Goal: Find specific page/section: Find specific page/section

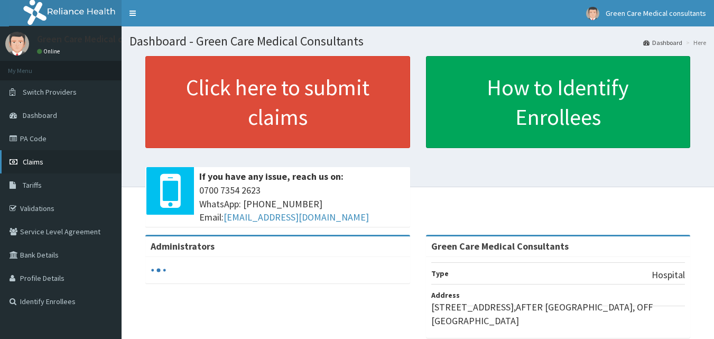
click at [46, 171] on link "Claims" at bounding box center [61, 161] width 122 height 23
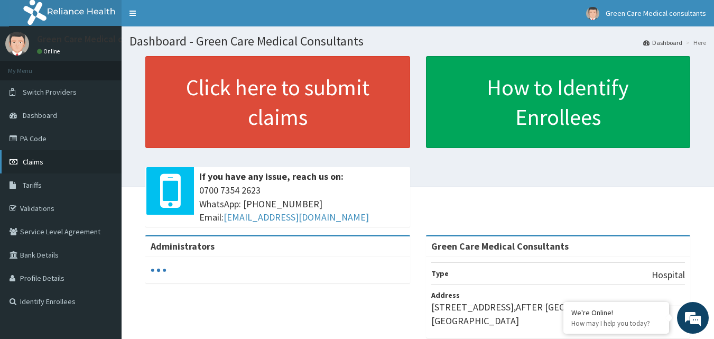
click at [30, 163] on span "Claims" at bounding box center [33, 162] width 21 height 10
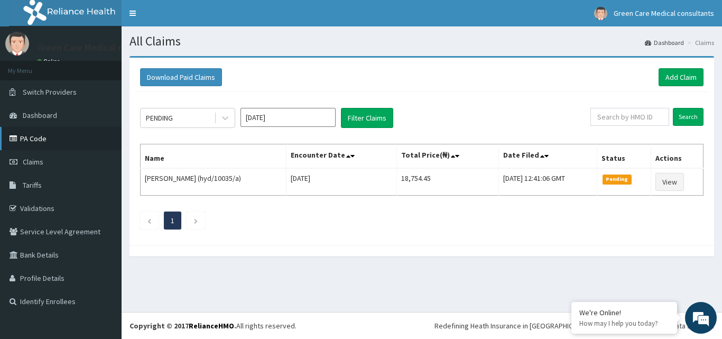
click at [34, 138] on link "PA Code" at bounding box center [61, 138] width 122 height 23
